Goal: Task Accomplishment & Management: Complete application form

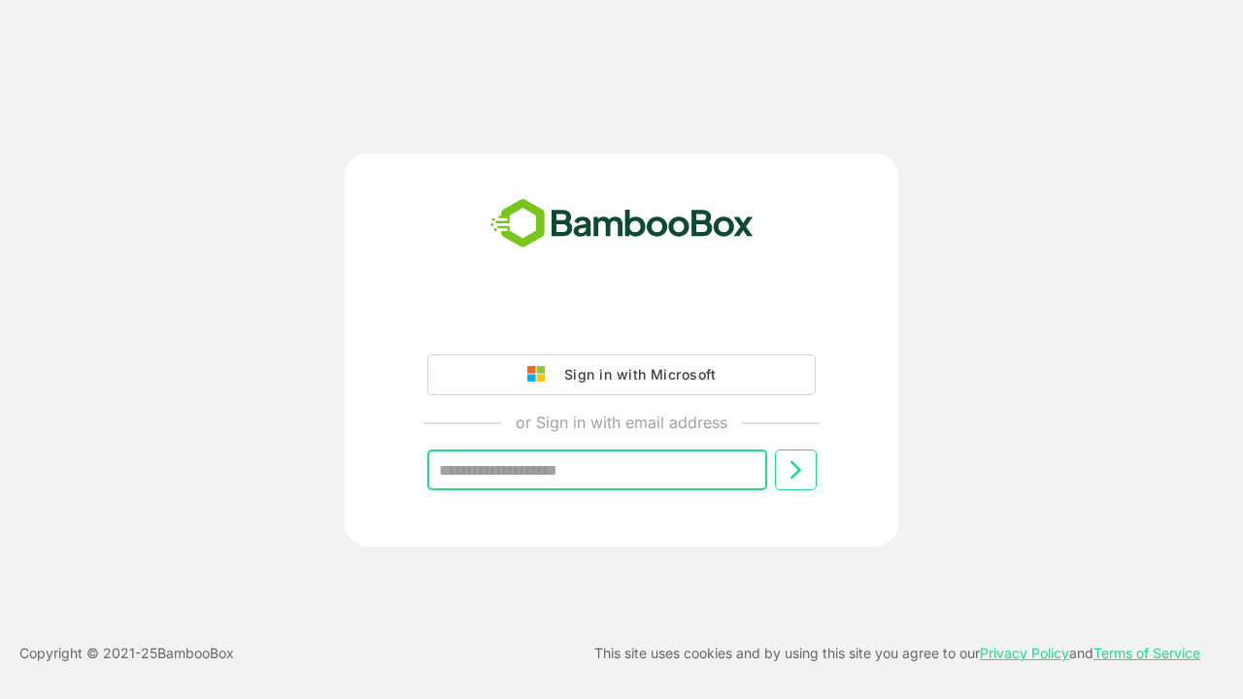
type input "**********"
click at [795, 470] on icon at bounding box center [795, 469] width 23 height 23
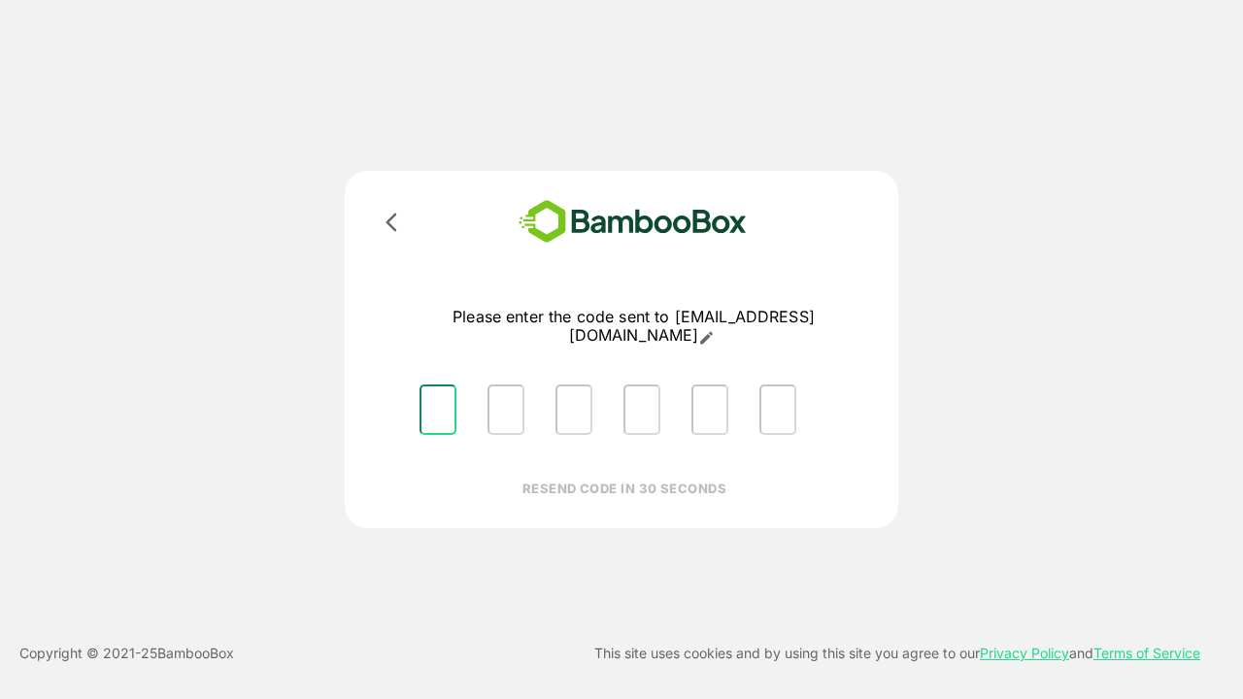
type input "*"
